Goal: Task Accomplishment & Management: Use online tool/utility

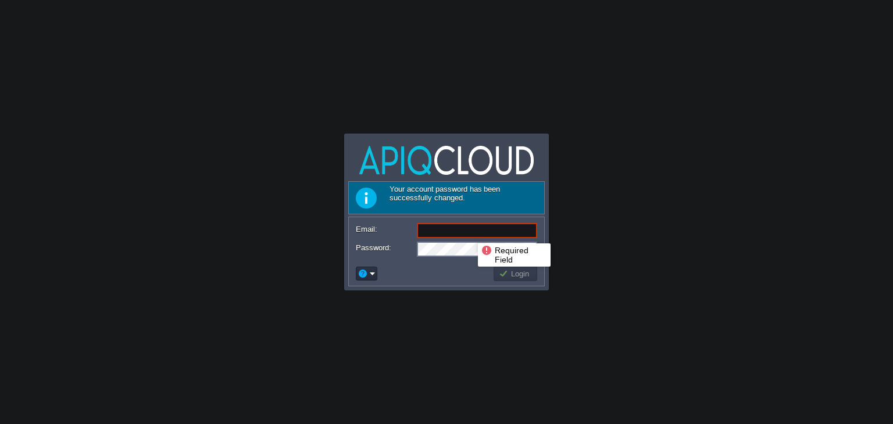
click at [469, 233] on input "Email:" at bounding box center [477, 230] width 120 height 15
type input "[EMAIL_ADDRESS][DOMAIN_NAME]"
click at [499, 274] on button "Login" at bounding box center [516, 273] width 34 height 10
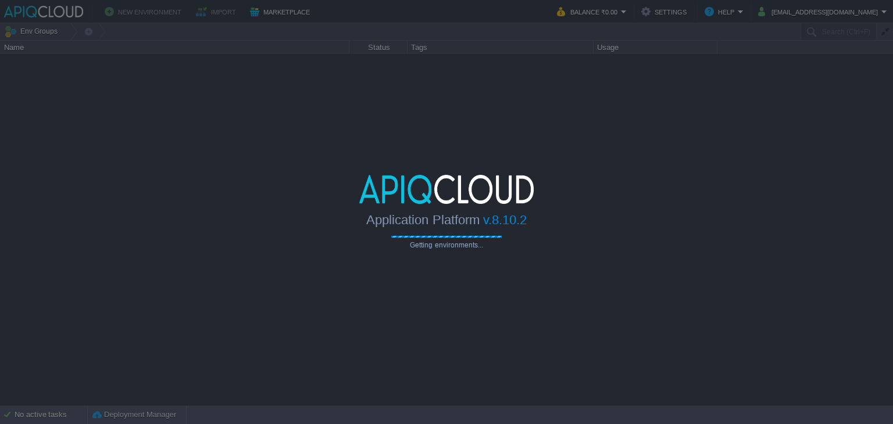
type input "Search (Ctrl+F)"
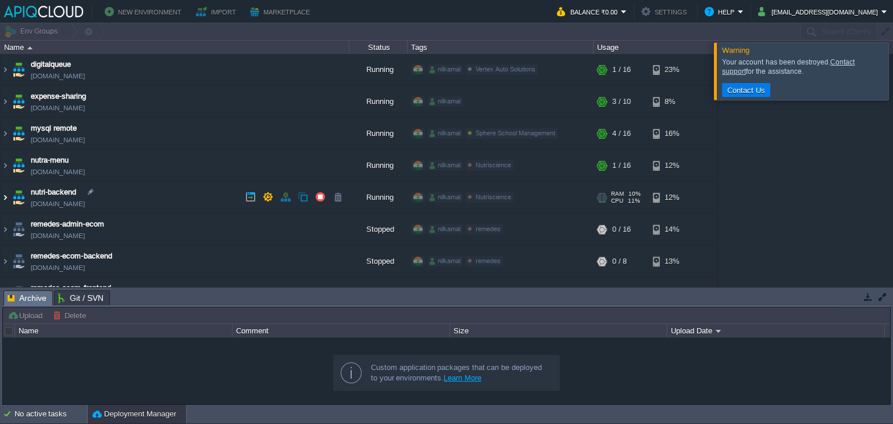
click at [5, 198] on img at bounding box center [5, 197] width 9 height 31
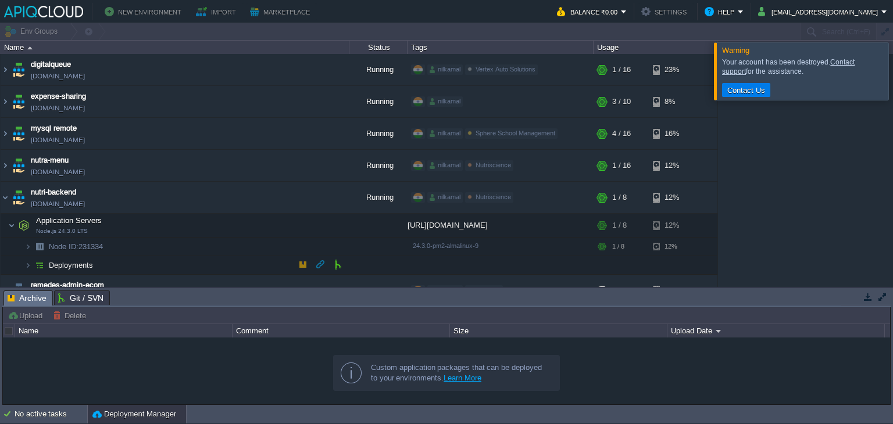
click at [104, 260] on td "Deployments" at bounding box center [175, 265] width 349 height 19
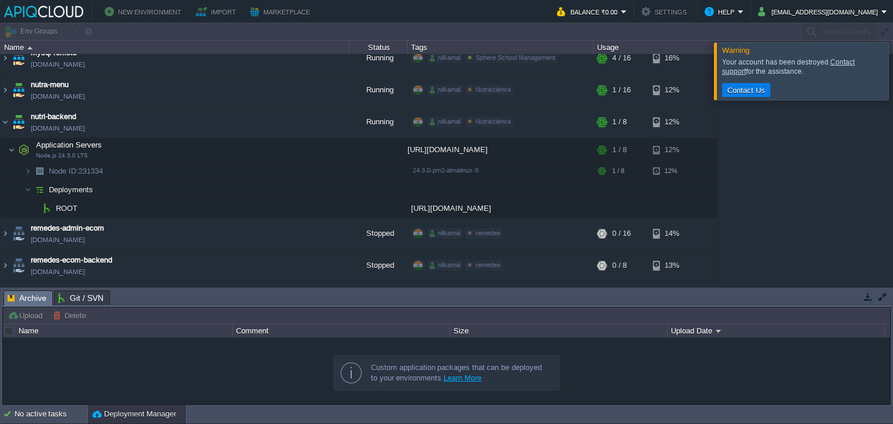
scroll to position [130, 0]
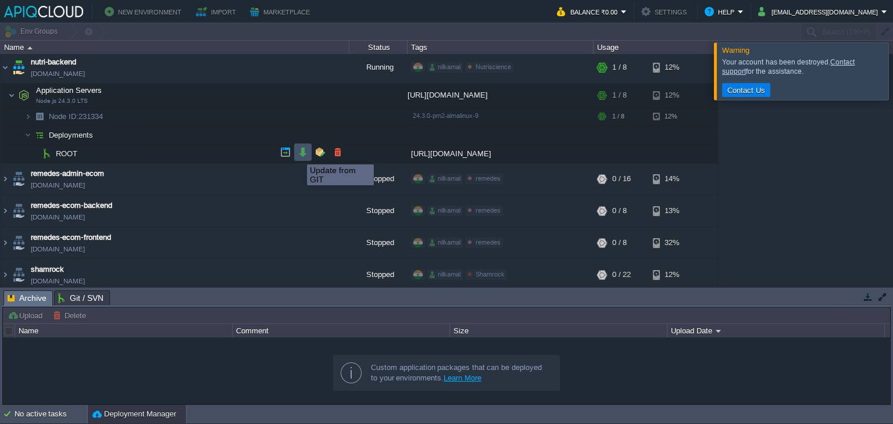
click at [298, 154] on button "button" at bounding box center [303, 152] width 10 height 10
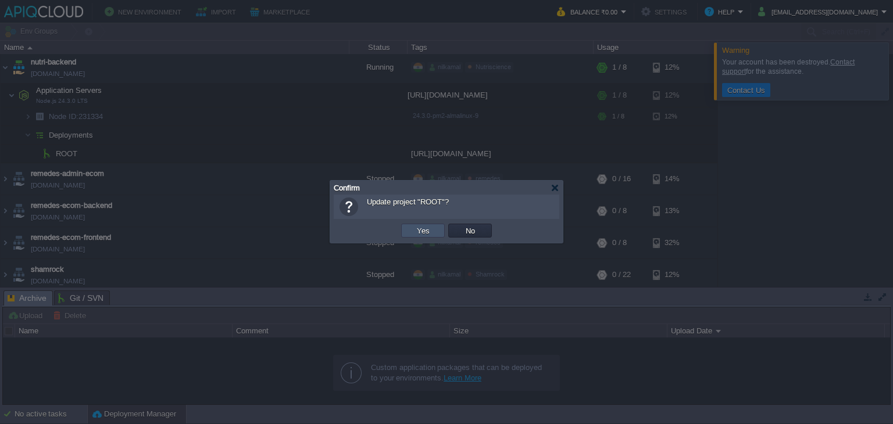
click at [415, 228] on button "Yes" at bounding box center [423, 230] width 20 height 10
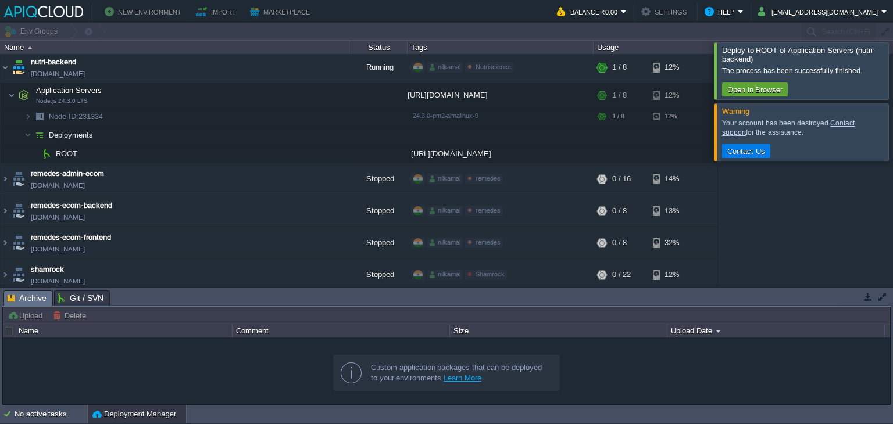
click at [892, 66] on div at bounding box center [907, 70] width 0 height 56
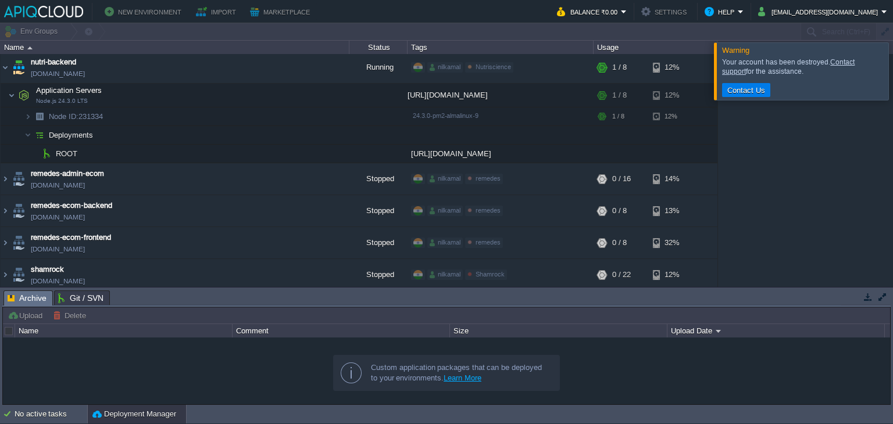
click at [892, 70] on div at bounding box center [907, 70] width 0 height 57
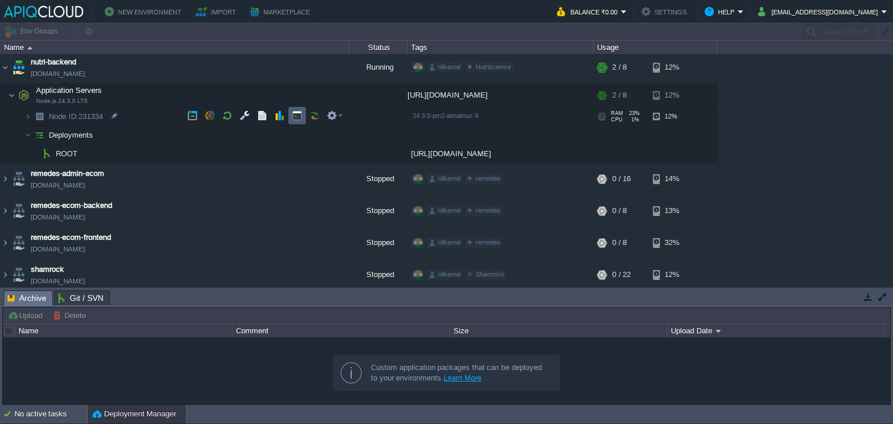
click at [296, 117] on button "button" at bounding box center [297, 115] width 10 height 10
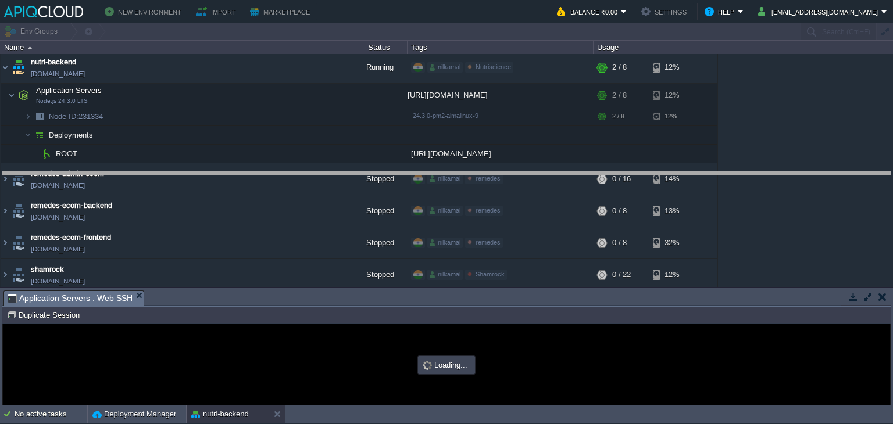
drag, startPoint x: 221, startPoint y: 298, endPoint x: 203, endPoint y: 171, distance: 127.4
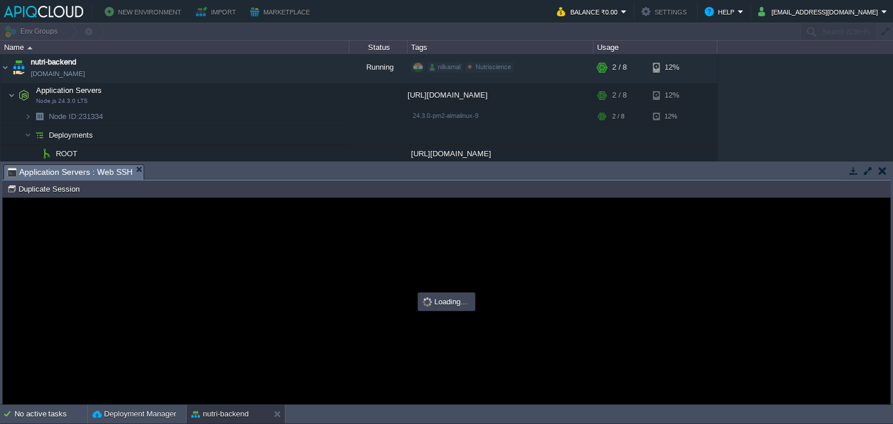
scroll to position [0, 0]
type input "#000000"
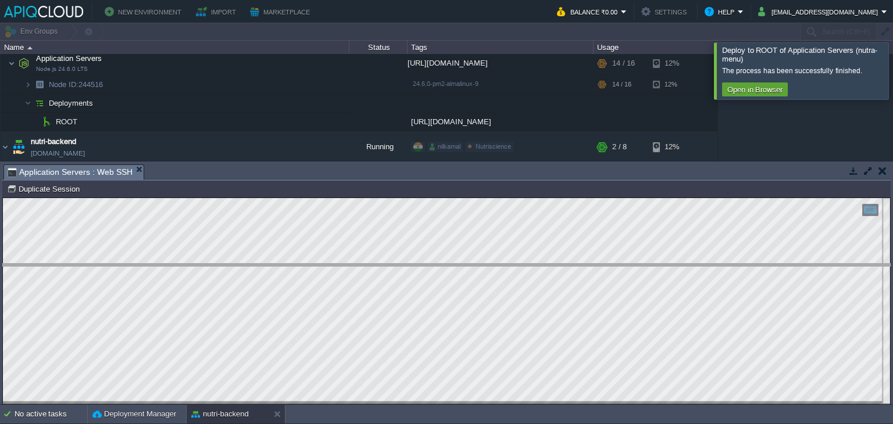
drag, startPoint x: 318, startPoint y: 175, endPoint x: 317, endPoint y: 276, distance: 100.5
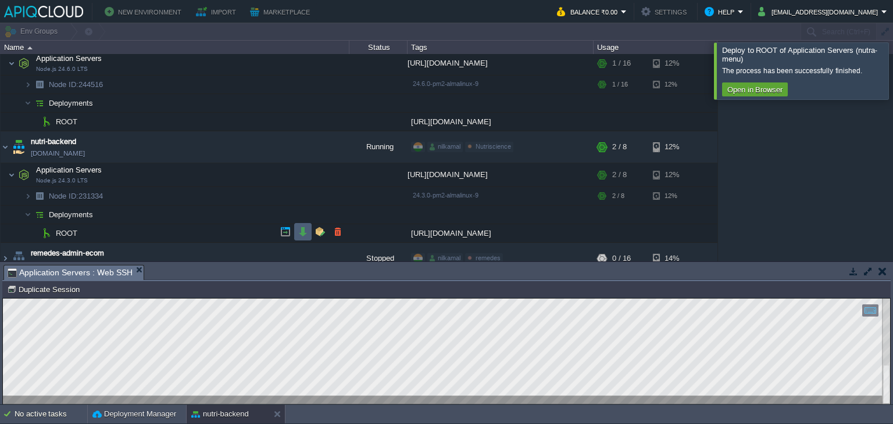
click at [302, 240] on td at bounding box center [302, 231] width 17 height 17
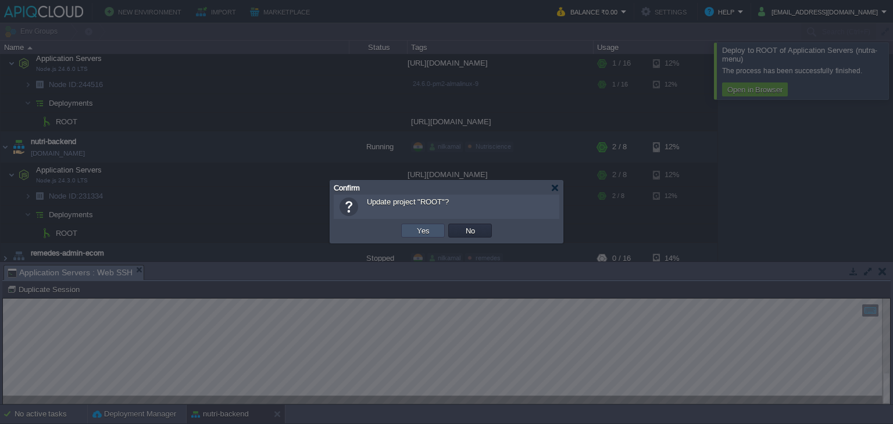
click at [423, 230] on button "Yes" at bounding box center [423, 230] width 20 height 10
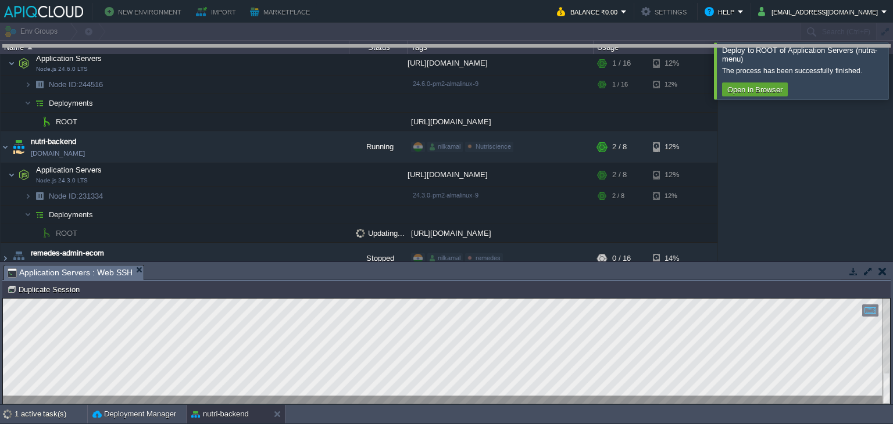
drag, startPoint x: 366, startPoint y: 267, endPoint x: 337, endPoint y: 46, distance: 222.2
click at [337, 46] on body "New Environment Import Marketplace Bonus ₹0.00 Upgrade Account Balance ₹0.00 Se…" at bounding box center [446, 212] width 893 height 424
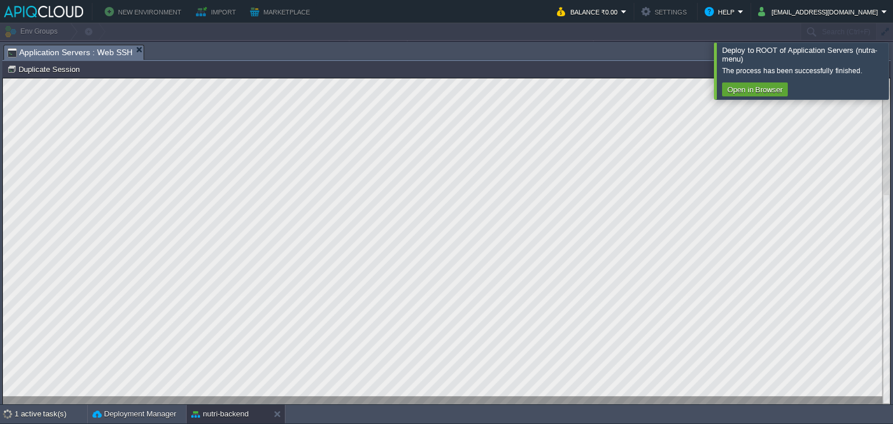
click at [892, 73] on div at bounding box center [907, 70] width 0 height 56
